Goal: Navigation & Orientation: Find specific page/section

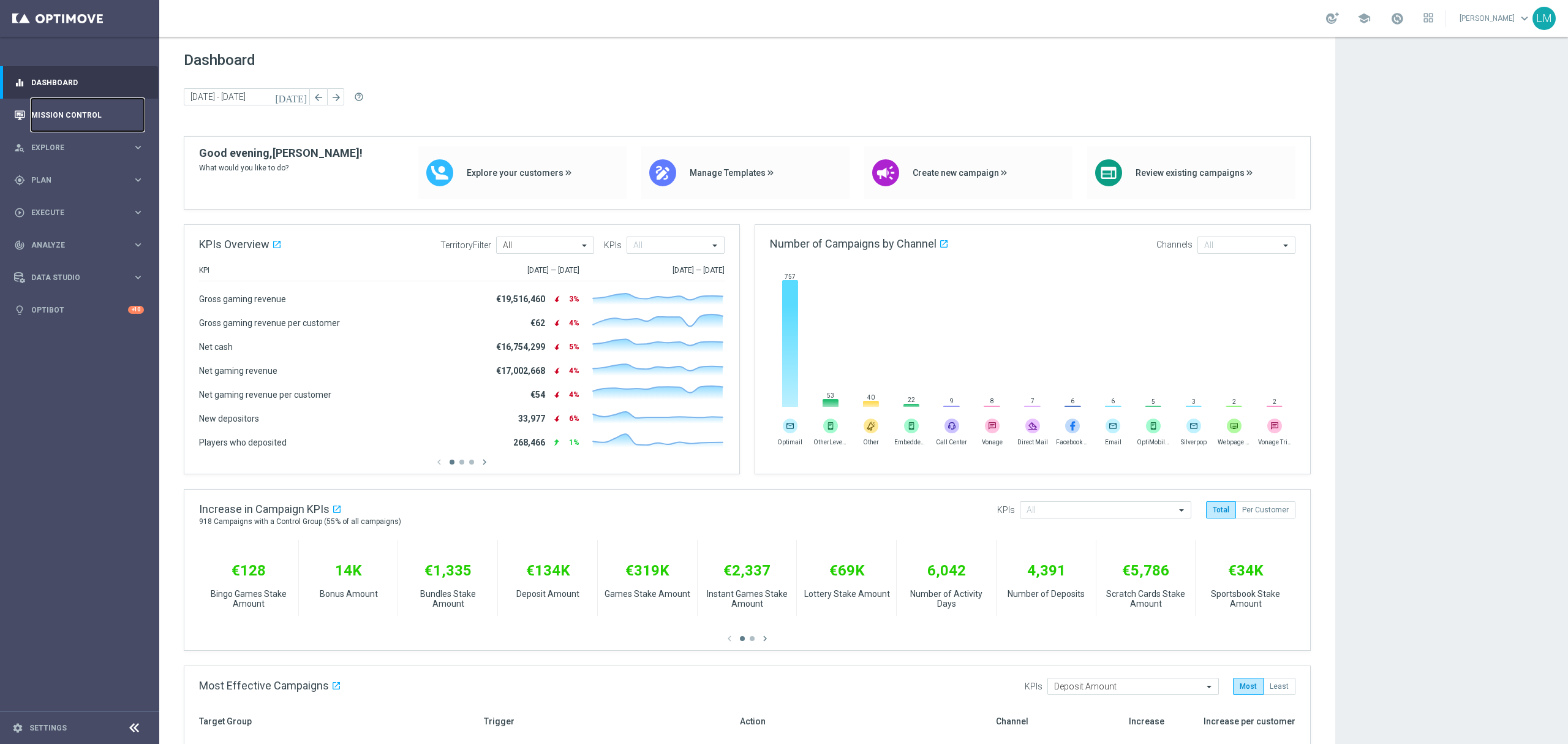
click at [69, 114] on link "Mission Control" at bounding box center [88, 115] width 113 height 33
